Goal: Information Seeking & Learning: Find specific fact

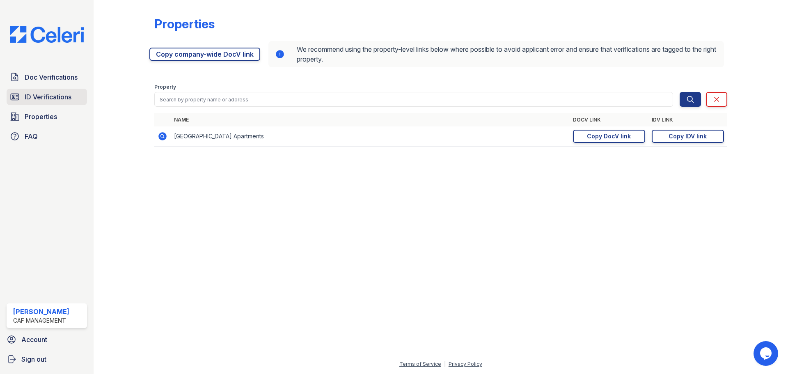
click at [32, 96] on span "ID Verifications" at bounding box center [48, 97] width 47 height 10
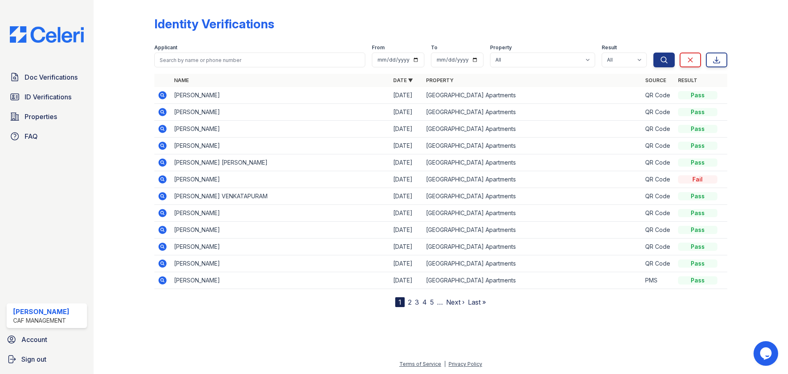
click at [164, 161] on icon at bounding box center [162, 162] width 8 height 8
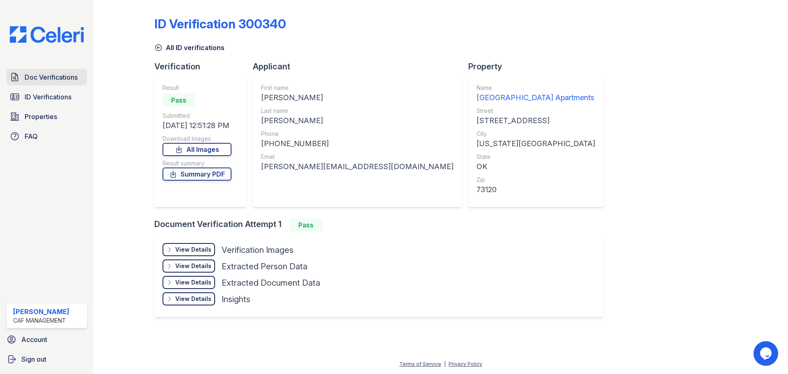
click at [39, 77] on span "Doc Verifications" at bounding box center [51, 77] width 53 height 10
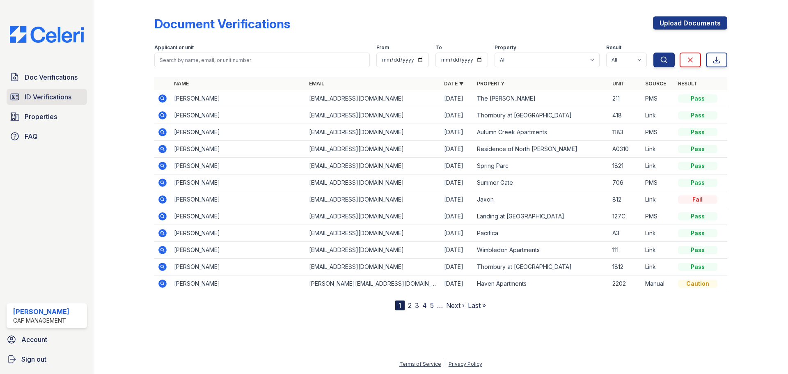
click at [34, 95] on span "ID Verifications" at bounding box center [48, 97] width 47 height 10
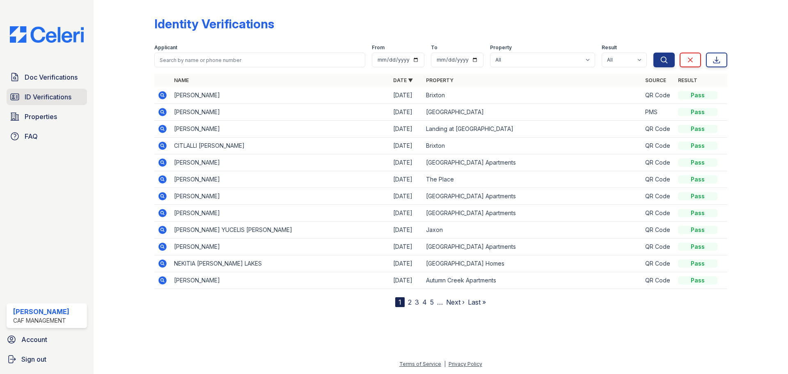
click at [59, 94] on span "ID Verifications" at bounding box center [48, 97] width 47 height 10
click at [576, 58] on select "All 2929 [GEOGRAPHIC_DATA] 29 Fifty [STREET_ADDRESS][GEOGRAPHIC_DATA] [GEOGRAPH…" at bounding box center [542, 60] width 105 height 15
select select "4584"
click at [491, 53] on select "All 2929 [GEOGRAPHIC_DATA] 29 Fifty [STREET_ADDRESS][GEOGRAPHIC_DATA] [GEOGRAPH…" at bounding box center [542, 60] width 105 height 15
click at [36, 99] on span "ID Verifications" at bounding box center [48, 97] width 47 height 10
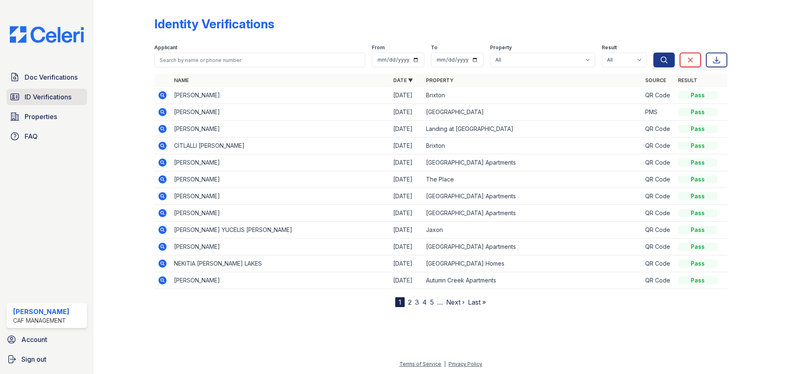
click at [53, 100] on span "ID Verifications" at bounding box center [48, 97] width 47 height 10
click at [431, 302] on link "5" at bounding box center [432, 302] width 4 height 8
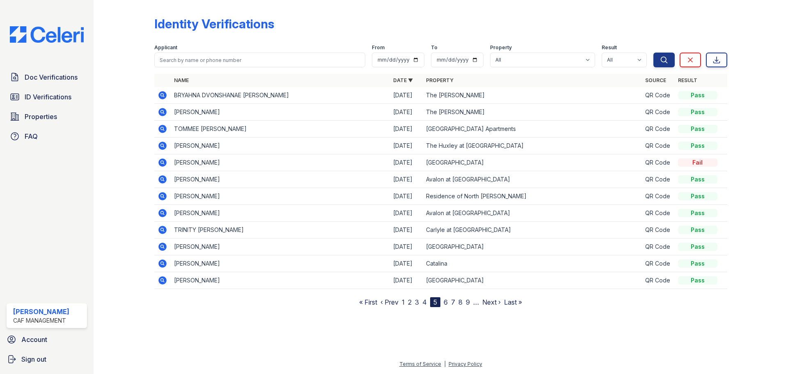
click at [461, 301] on link "8" at bounding box center [461, 302] width 4 height 8
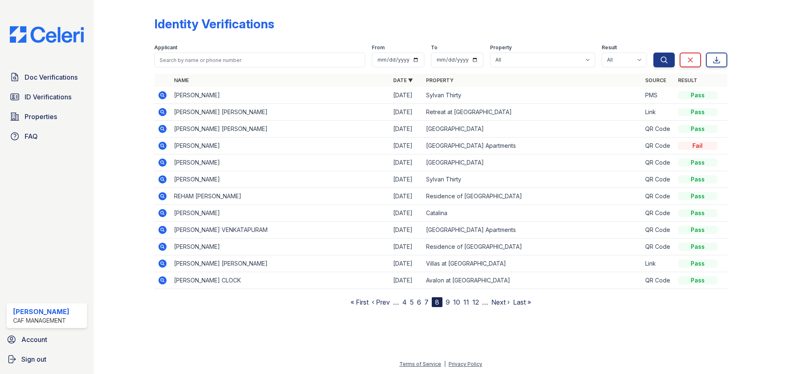
click at [471, 302] on nav "« First ‹ Prev … 4 5 6 7 8 9 10 11 12 … Next › Last »" at bounding box center [441, 302] width 181 height 10
click at [475, 301] on link "12" at bounding box center [476, 302] width 7 height 8
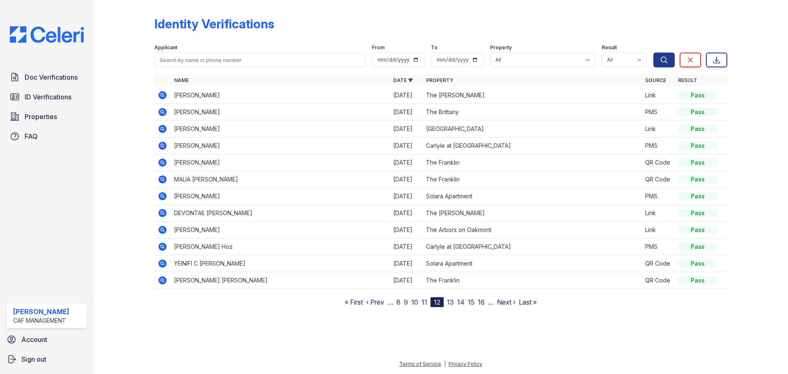
click at [457, 302] on link "14" at bounding box center [460, 302] width 7 height 8
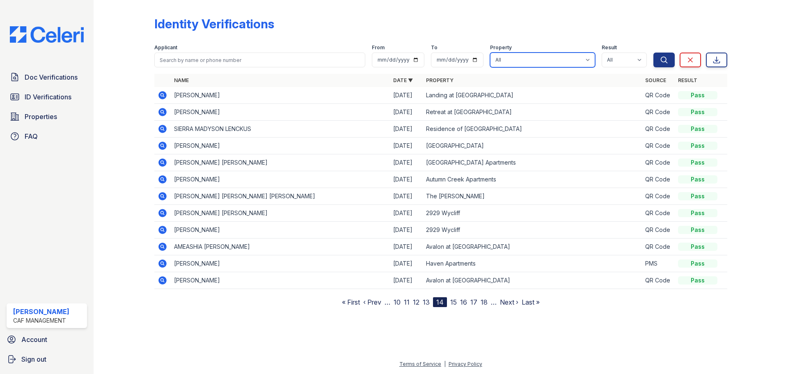
click at [536, 58] on select "All 2929 [GEOGRAPHIC_DATA] 29 Fifty [STREET_ADDRESS][GEOGRAPHIC_DATA] [GEOGRAPH…" at bounding box center [542, 60] width 105 height 15
select select "4584"
click at [491, 53] on select "All 2929 [GEOGRAPHIC_DATA] 29 Fifty [STREET_ADDRESS][GEOGRAPHIC_DATA] [GEOGRAPH…" at bounding box center [542, 60] width 105 height 15
click at [663, 60] on icon "submit" at bounding box center [664, 60] width 8 height 8
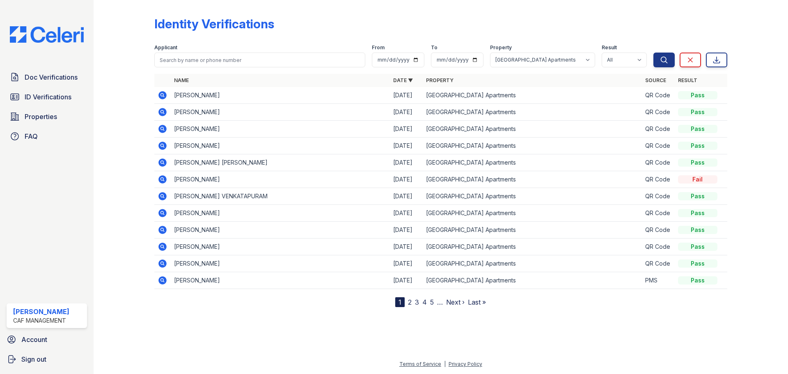
click at [160, 163] on icon at bounding box center [162, 162] width 8 height 8
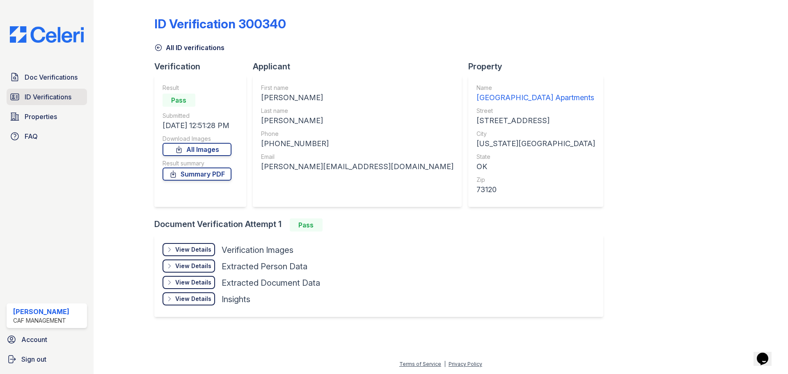
click at [38, 99] on span "ID Verifications" at bounding box center [48, 97] width 47 height 10
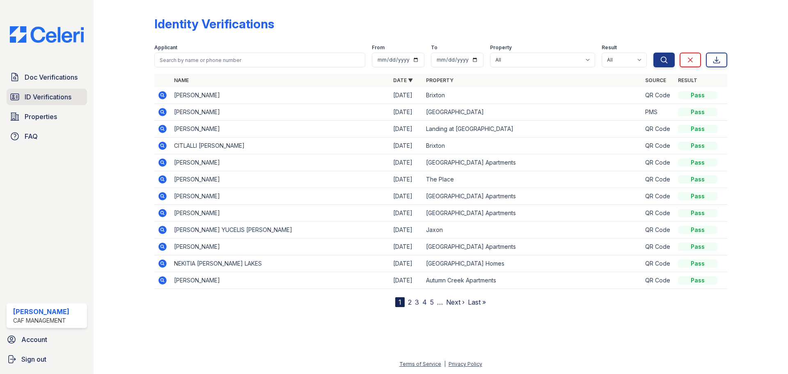
click at [65, 100] on span "ID Verifications" at bounding box center [48, 97] width 47 height 10
click at [58, 114] on link "Properties" at bounding box center [47, 116] width 80 height 16
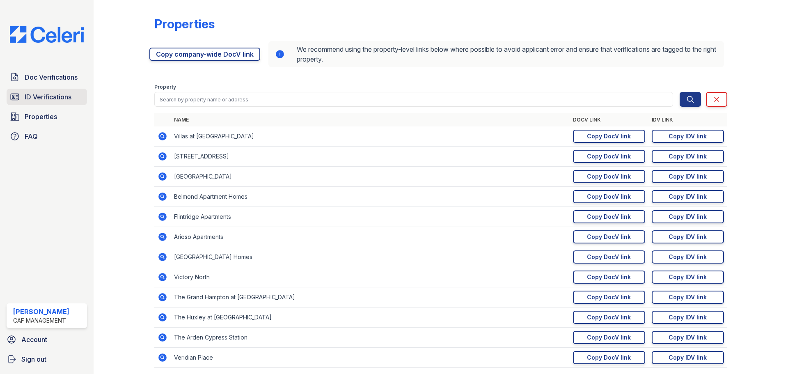
click at [30, 91] on link "ID Verifications" at bounding box center [47, 97] width 80 height 16
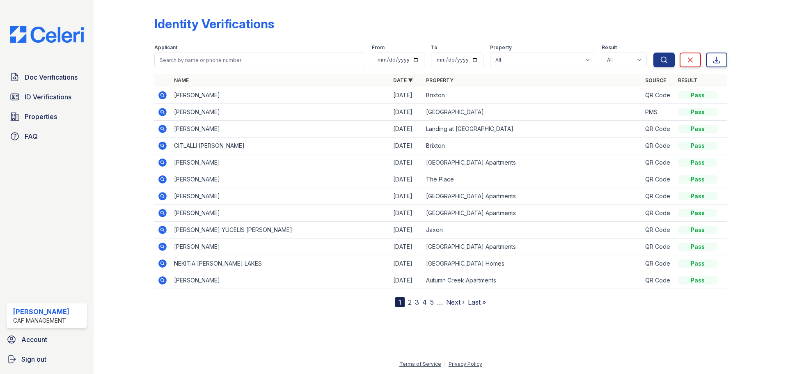
click at [411, 303] on link "2" at bounding box center [410, 302] width 4 height 8
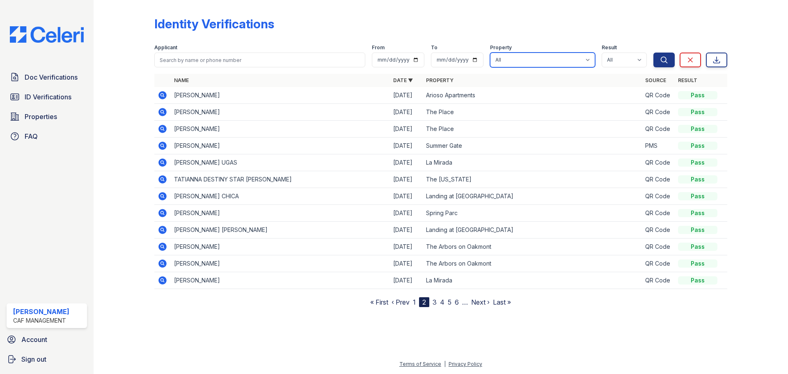
click at [590, 58] on select "All 2929 [GEOGRAPHIC_DATA] 29 Fifty [STREET_ADDRESS][GEOGRAPHIC_DATA] [GEOGRAPH…" at bounding box center [542, 60] width 105 height 15
click at [579, 57] on select "All 2929 [GEOGRAPHIC_DATA] 29 Fifty [STREET_ADDRESS][GEOGRAPHIC_DATA] [GEOGRAPH…" at bounding box center [542, 60] width 105 height 15
select select "4584"
click at [491, 53] on select "All 2929 [GEOGRAPHIC_DATA] 29 Fifty [STREET_ADDRESS][GEOGRAPHIC_DATA] [GEOGRAPH…" at bounding box center [542, 60] width 105 height 15
click at [662, 60] on icon "submit" at bounding box center [664, 60] width 8 height 8
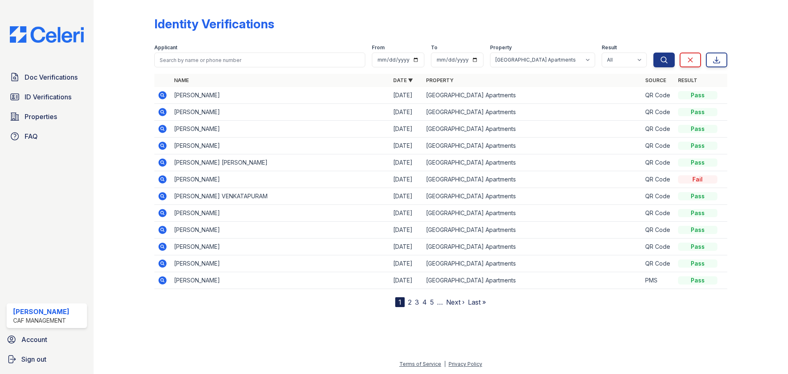
click at [161, 145] on icon at bounding box center [163, 146] width 10 height 10
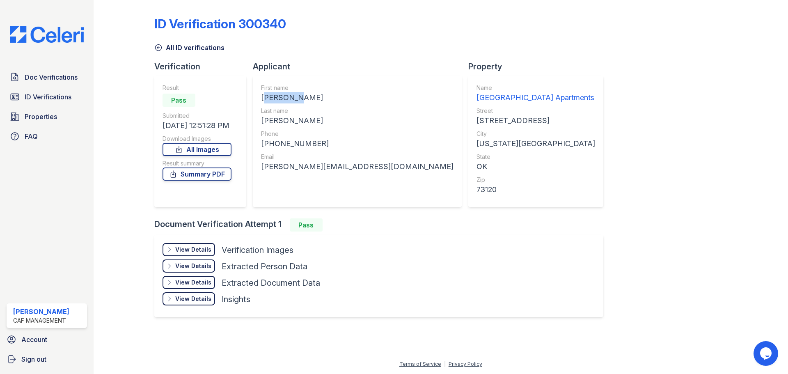
drag, startPoint x: 293, startPoint y: 96, endPoint x: 259, endPoint y: 96, distance: 34.1
click at [259, 96] on div "First name VICTORIA LEIGH Last name WINZENRIED Phone +19016473982 Email vicki.l…" at bounding box center [357, 141] width 209 height 131
copy div "VICTORIA"
drag, startPoint x: 312, startPoint y: 121, endPoint x: 263, endPoint y: 119, distance: 49.7
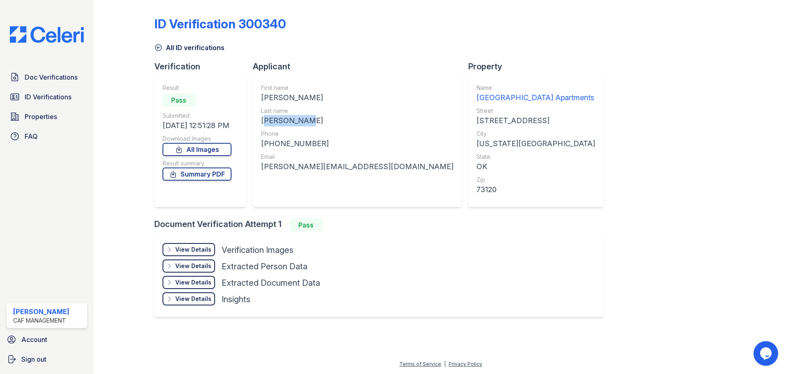
click at [258, 119] on div "First name VICTORIA LEIGH Last name WINZENRIED Phone +19016473982 Email vicki.l…" at bounding box center [357, 141] width 209 height 131
copy div "[PERSON_NAME]"
drag, startPoint x: 322, startPoint y: 147, endPoint x: 268, endPoint y: 144, distance: 54.7
click at [267, 143] on div "[PHONE_NUMBER]" at bounding box center [357, 143] width 193 height 11
copy div "19016473982"
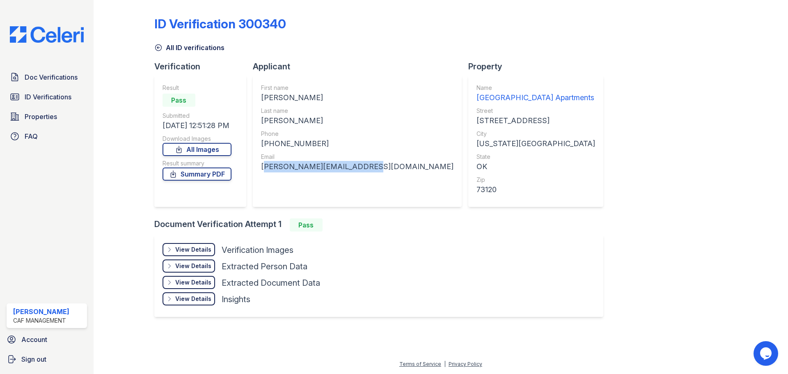
drag, startPoint x: 354, startPoint y: 165, endPoint x: 262, endPoint y: 168, distance: 92.8
click at [262, 168] on div "First name VICTORIA LEIGH Last name WINZENRIED Phone +19016473982 Email vicki.l…" at bounding box center [357, 141] width 209 height 131
copy div "[PERSON_NAME][EMAIL_ADDRESS][DOMAIN_NAME]"
